Goal: Information Seeking & Learning: Check status

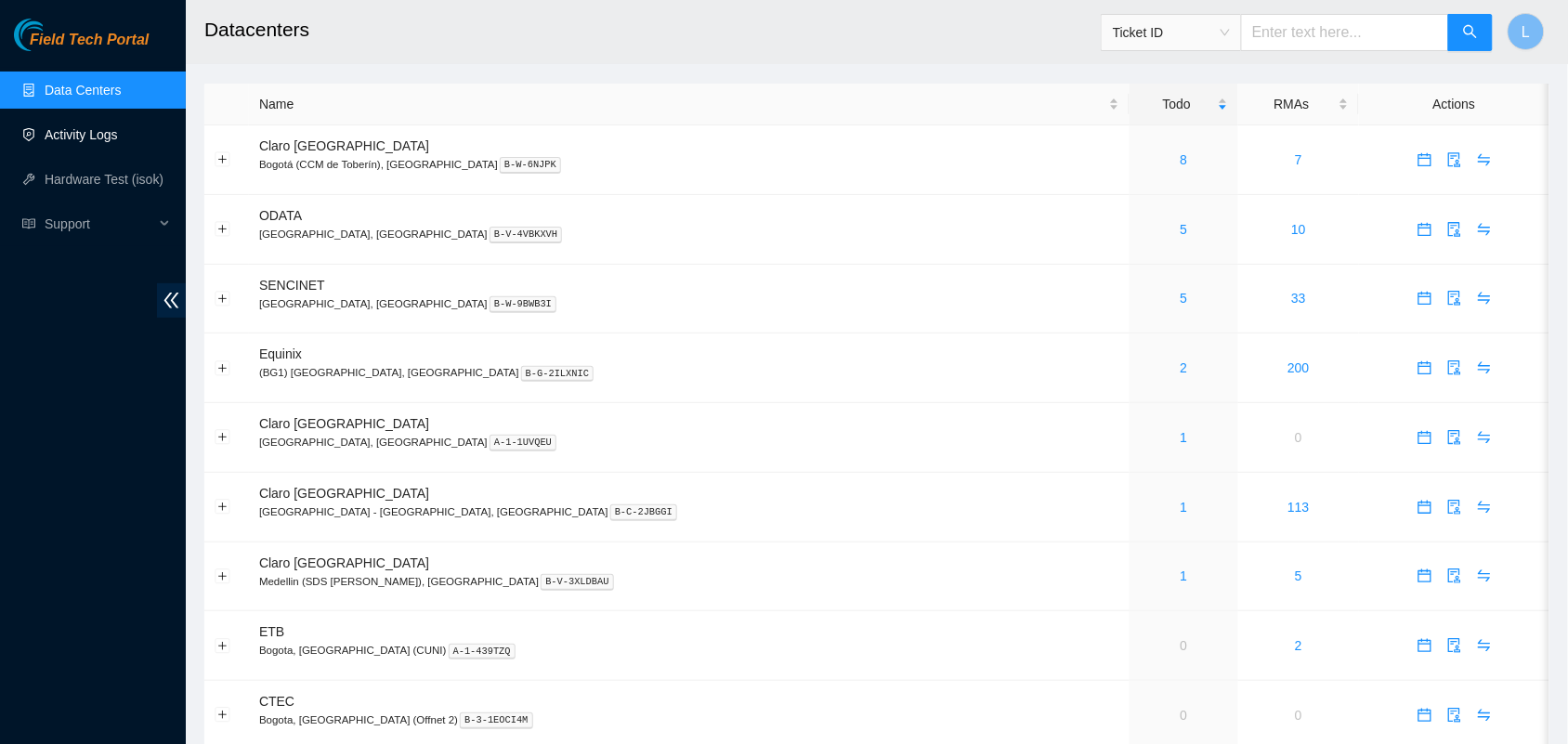
click at [58, 137] on link "Activity Logs" at bounding box center [81, 134] width 73 height 14
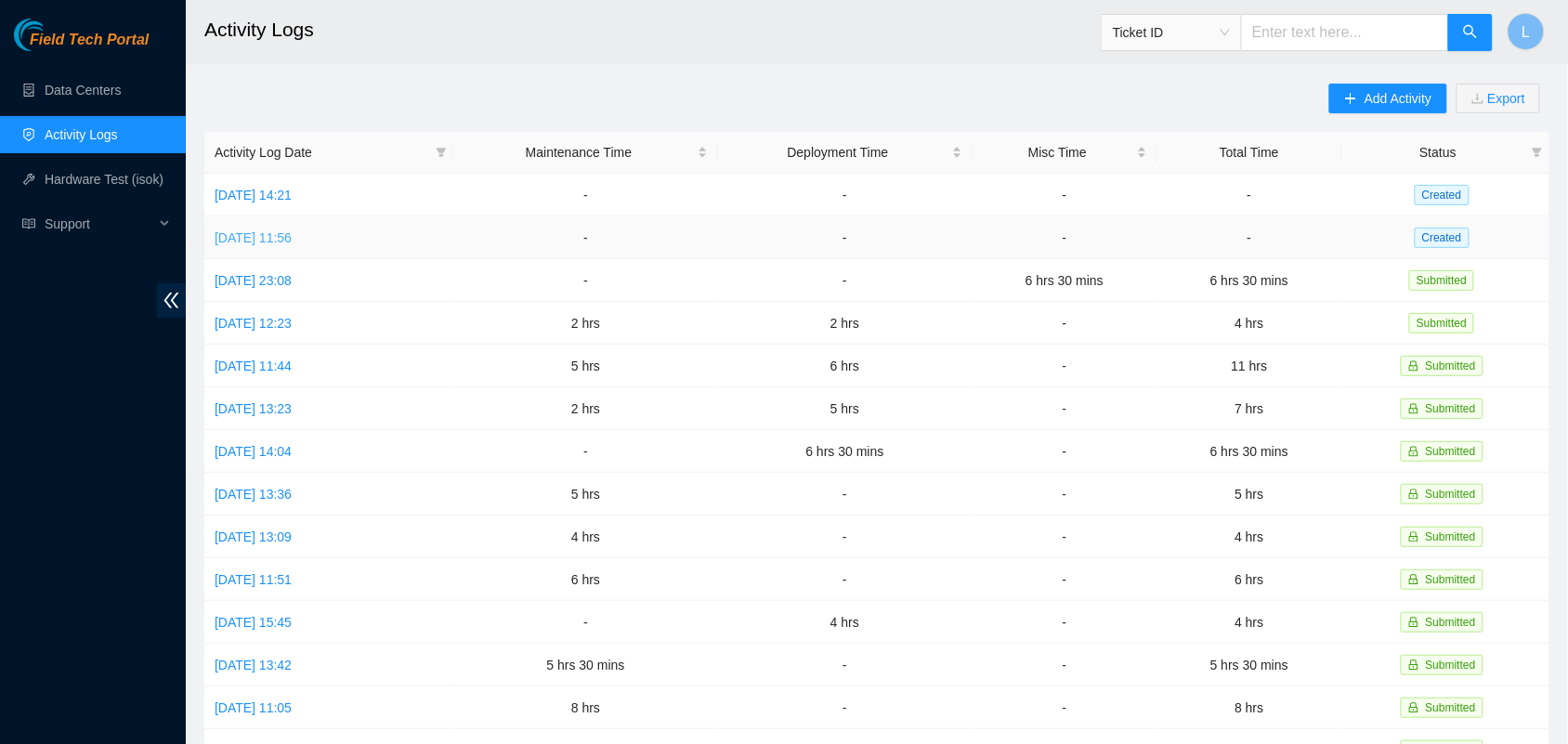
click at [281, 238] on link "Wed, 03 Sep 2025 11:56" at bounding box center [253, 237] width 77 height 14
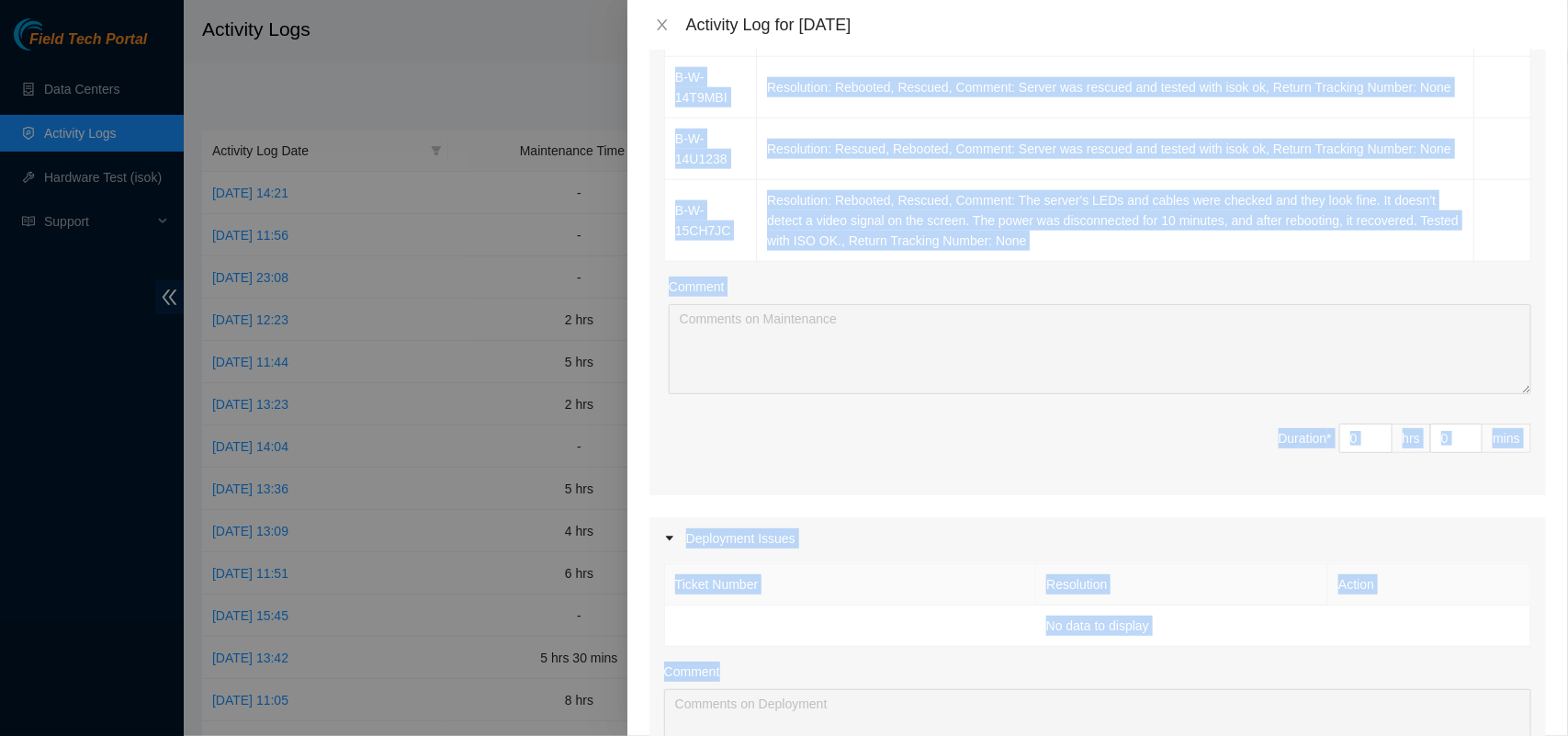
scroll to position [1003, 0]
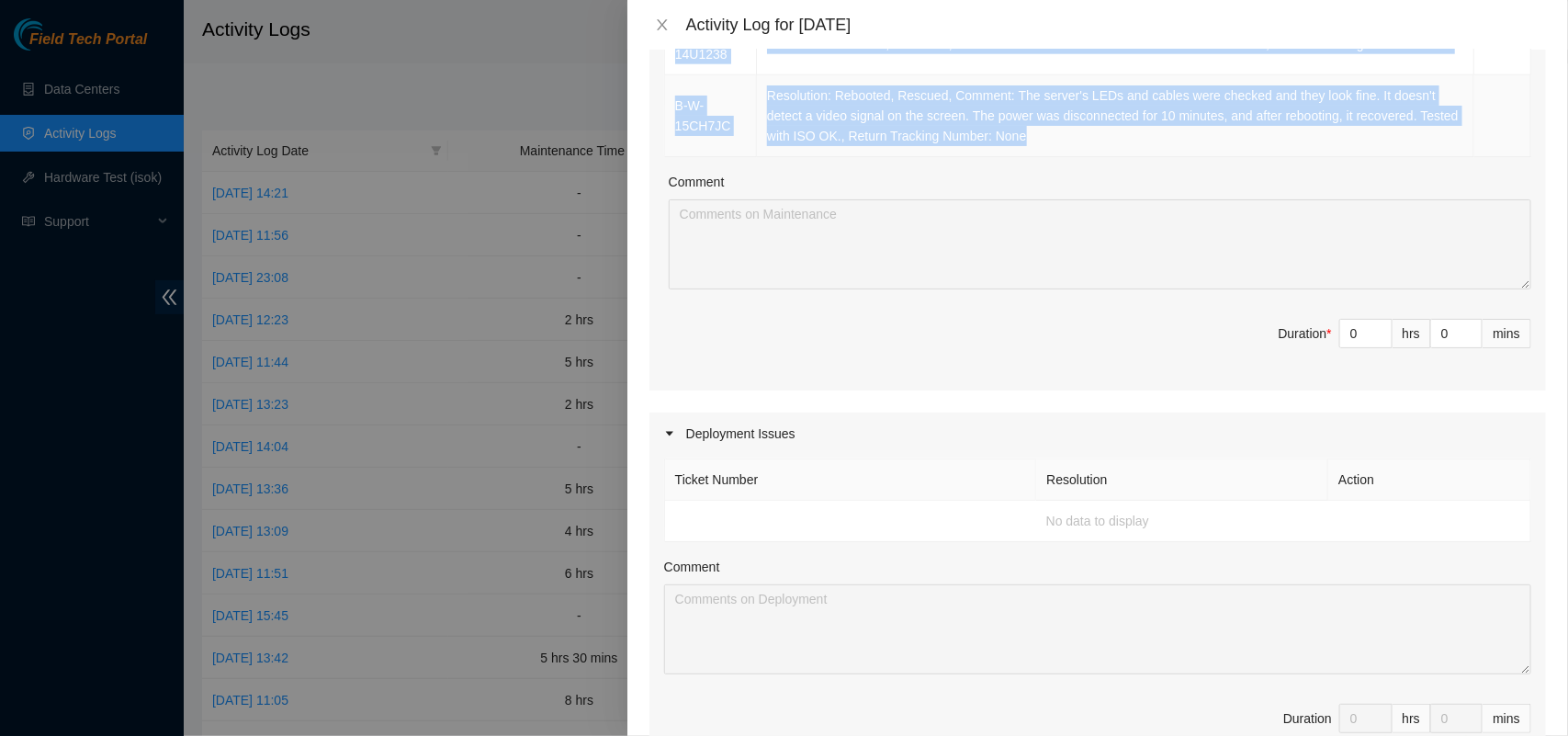
drag, startPoint x: 673, startPoint y: 106, endPoint x: 1144, endPoint y: 143, distance: 472.5
copy tbody "B-W-14U120M Resolution: Rescued, Rebooted, Comment: Server was rescued and test…"
click at [658, 29] on icon "close" at bounding box center [661, 25] width 10 height 11
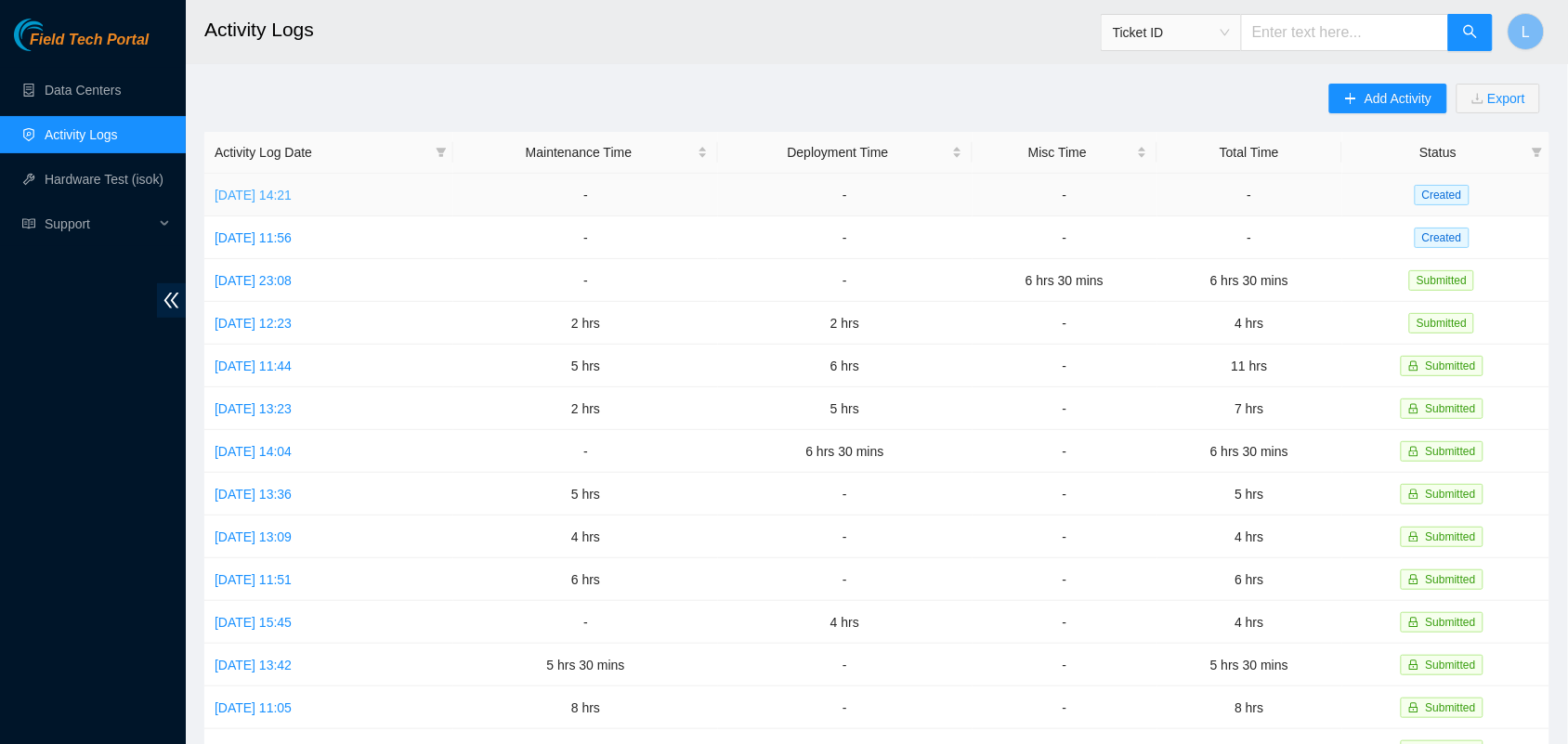
click at [282, 187] on link "Thu, 04 Sep 2025 14:21" at bounding box center [253, 194] width 77 height 14
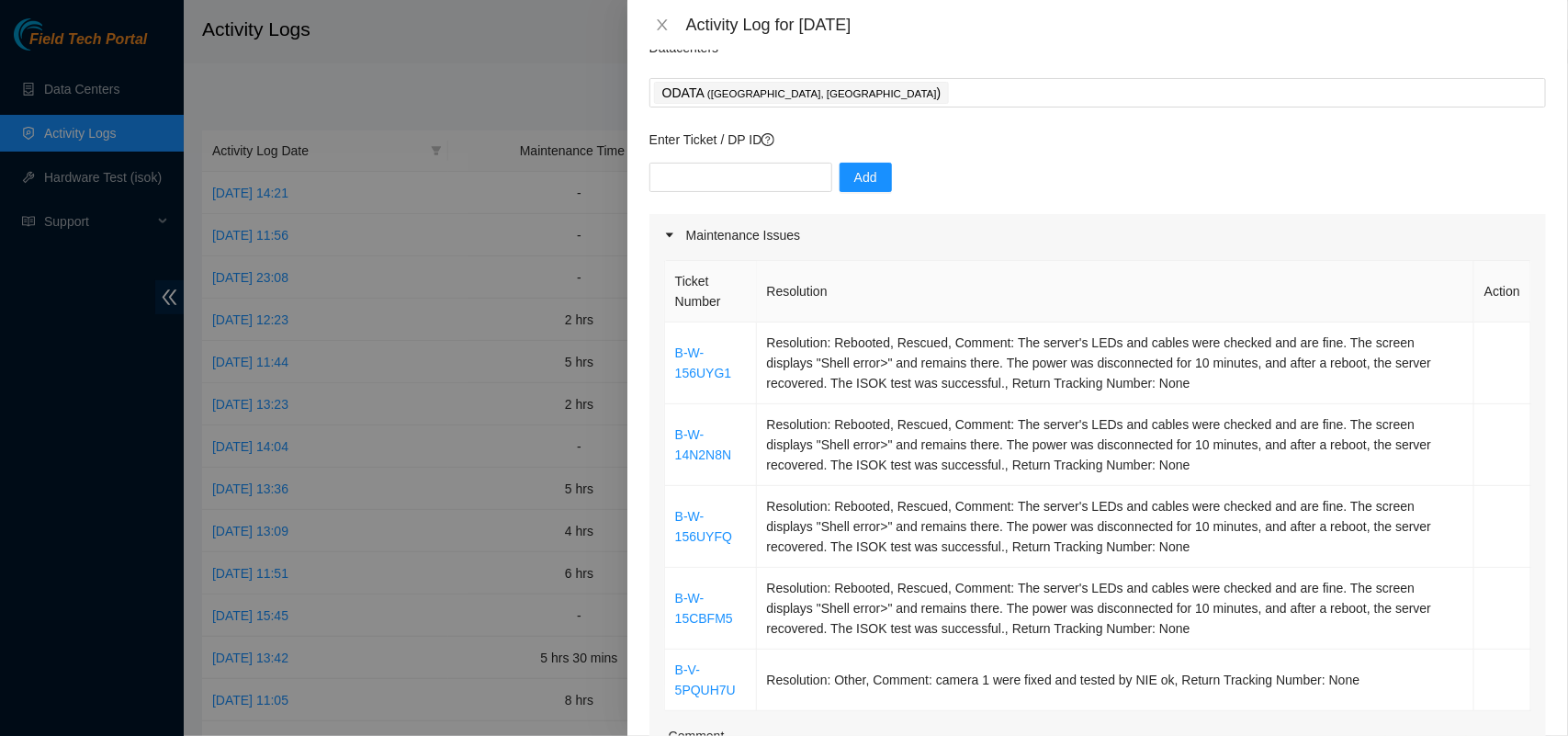
scroll to position [75, 0]
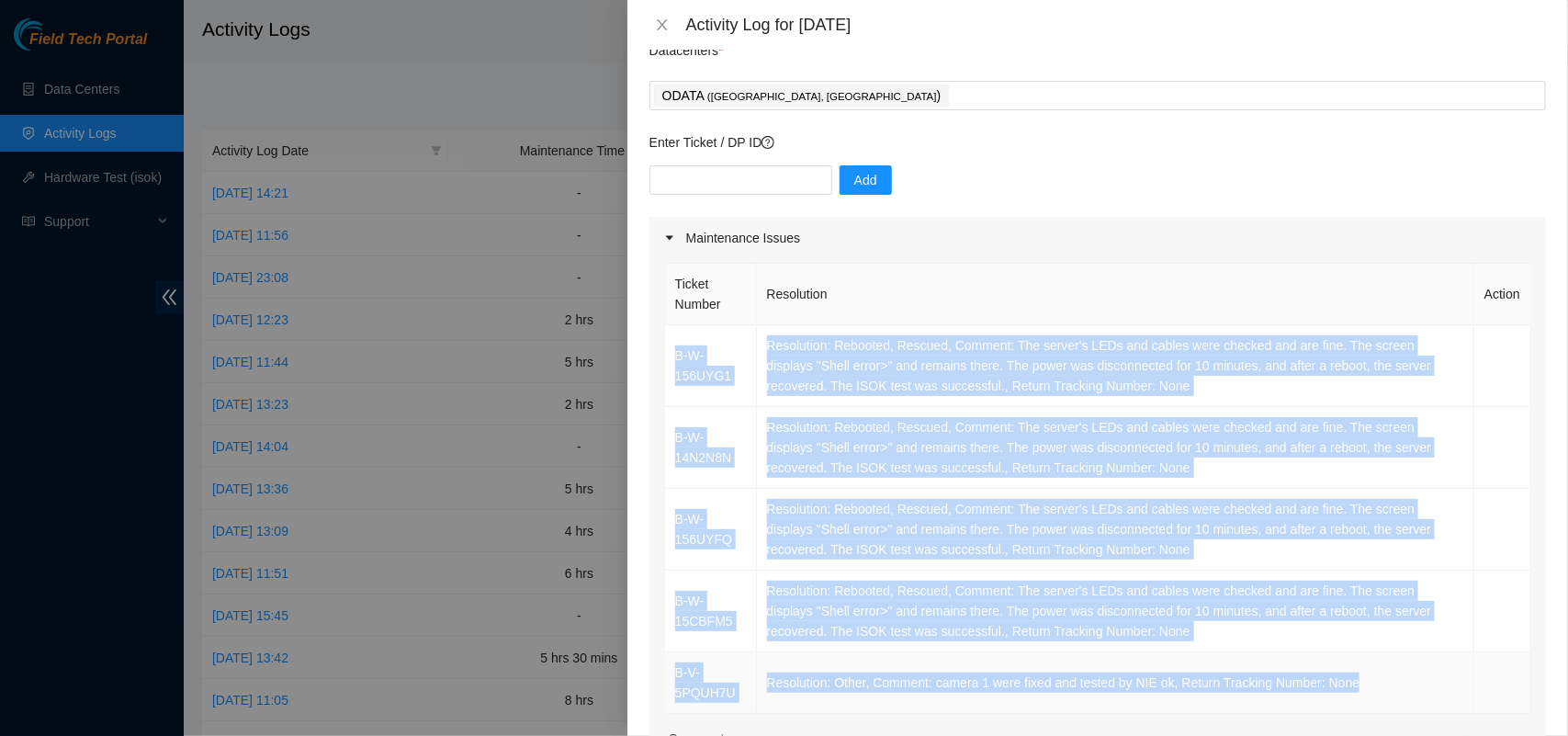
drag, startPoint x: 671, startPoint y: 356, endPoint x: 1398, endPoint y: 687, distance: 798.8
click at [1398, 687] on tbody "B-W-156UYG1 Resolution: Rebooted, Rescued, Comment: The server's LEDs and cable…" at bounding box center [1099, 519] width 867 height 389
copy tbody "B-W-156UYG1 Resolution: Rebooted, Rescued, Comment: The server's LEDs and cable…"
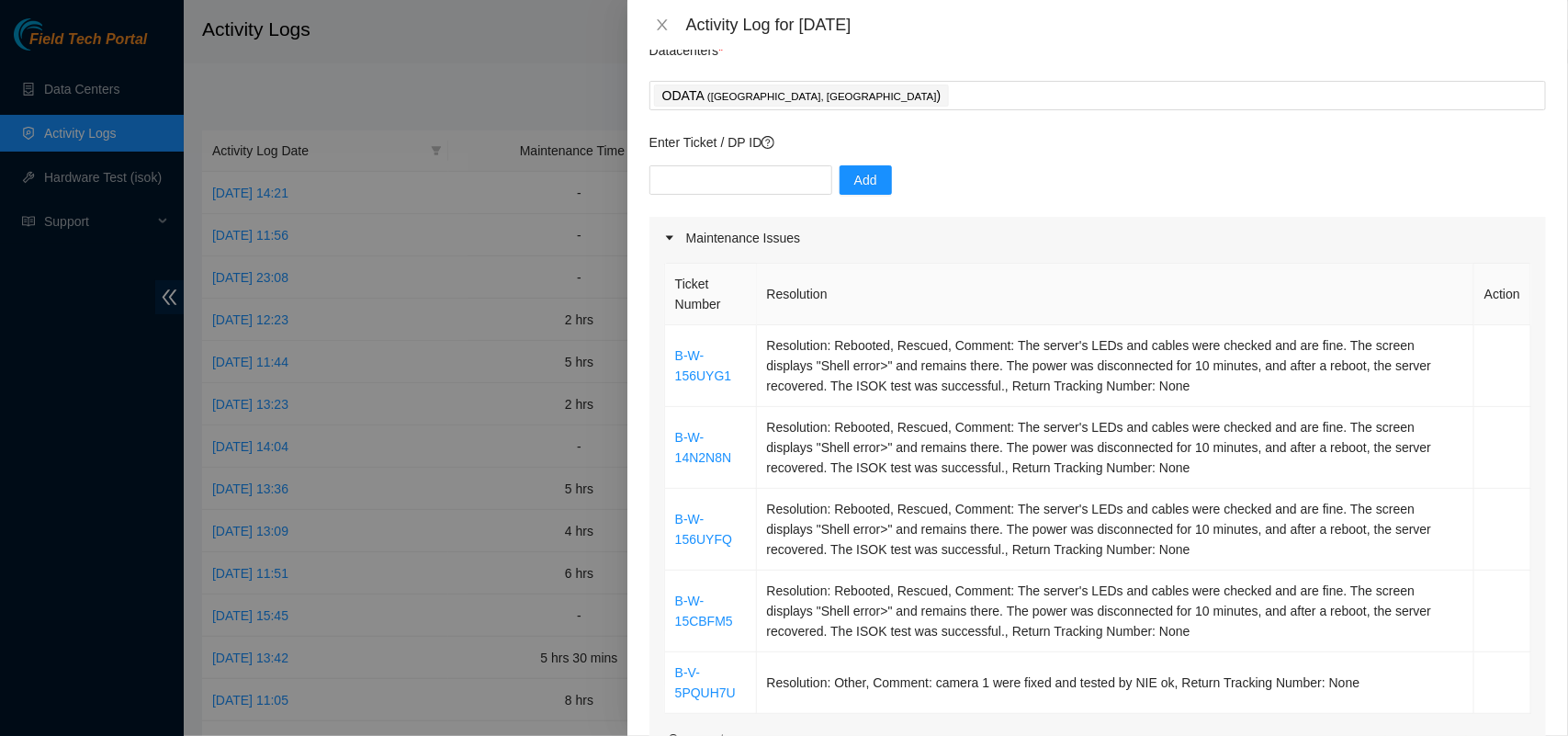
click at [482, 41] on div at bounding box center [784, 368] width 1568 height 736
